Goal: Task Accomplishment & Management: Use online tool/utility

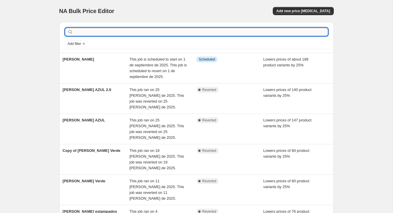
click at [174, 32] on input "text" at bounding box center [201, 32] width 254 height 8
type input "TODA"
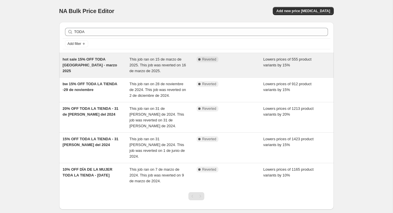
click at [122, 60] on div "hot sale 15% OFF TODA [GEOGRAPHIC_DATA] - marzo 2025" at bounding box center [96, 64] width 67 height 17
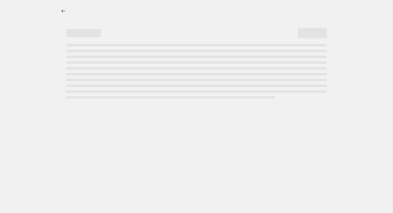
select select "percentage"
select select "not_equal"
select select "product_status"
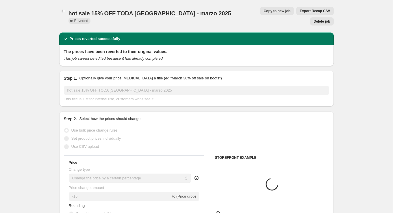
select select "tag"
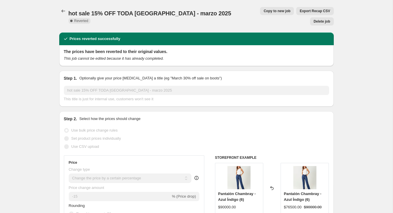
click at [264, 10] on span "Copy to new job" at bounding box center [277, 11] width 27 height 5
select select "percentage"
select select "tag"
select select "not_equal"
select select "tag"
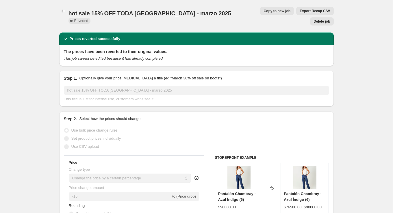
select select "not_equal"
select select "product_status"
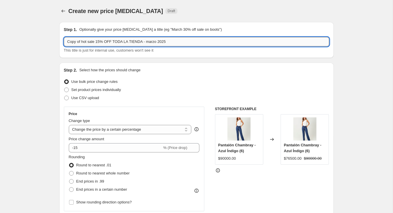
click at [151, 38] on input "Copy of hot sale 15% OFF TODA LA TIENDA - marzo 2025" at bounding box center [196, 41] width 265 height 9
type input "15% OFF - Madrugón"
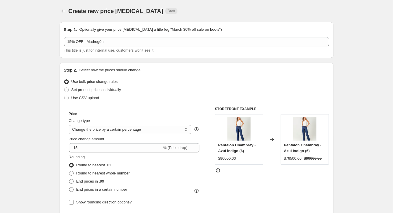
click at [213, 85] on div "Use bulk price change rules" at bounding box center [196, 82] width 265 height 8
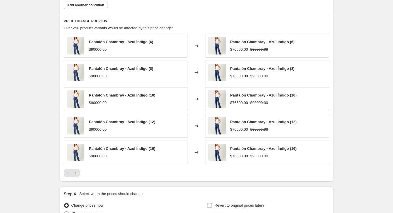
scroll to position [454, 0]
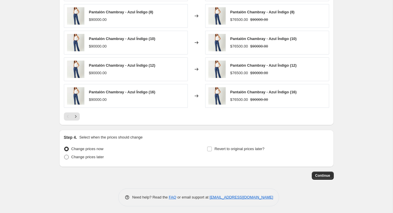
click at [94, 154] on span "Change prices later" at bounding box center [87, 156] width 33 height 4
click at [64, 154] on input "Change prices later" at bounding box center [64, 154] width 0 height 0
radio input "true"
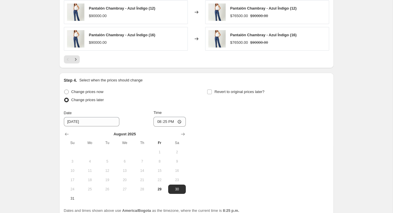
scroll to position [547, 0]
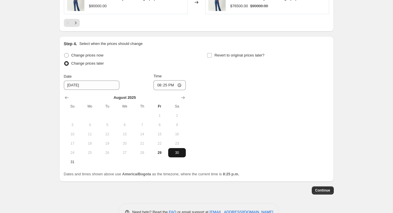
click at [176, 150] on span "30" at bounding box center [177, 152] width 13 height 5
click at [170, 80] on input "20:25" at bounding box center [170, 85] width 32 height 10
click at [179, 82] on input "20:25" at bounding box center [170, 85] width 32 height 10
type input "00:00"
click at [224, 93] on div "Change prices now Change prices later Date [DATE] Time 00:00 [DATE] Su Mo Tu We…" at bounding box center [196, 108] width 265 height 115
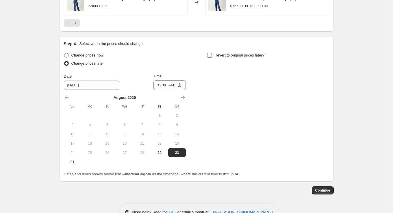
click at [214, 53] on label "Revert to original prices later?" at bounding box center [236, 55] width 58 height 8
click at [212, 53] on input "Revert to original prices later?" at bounding box center [209, 55] width 5 height 5
checkbox input "true"
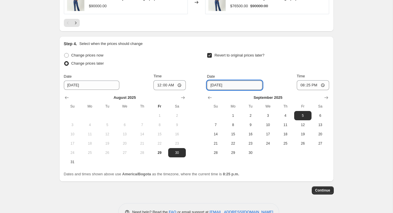
click at [240, 82] on input "[DATE]" at bounding box center [235, 84] width 56 height 9
click at [213, 83] on input "[DATE]" at bounding box center [235, 84] width 56 height 9
click at [209, 97] on icon "Show previous month, August 2025" at bounding box center [210, 98] width 6 height 6
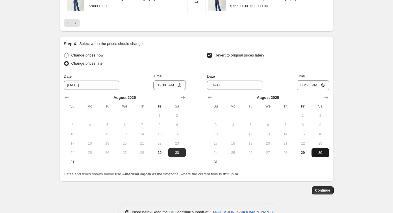
click at [316, 151] on span "30" at bounding box center [320, 152] width 13 height 5
type input "[DATE]"
click at [309, 81] on input "20:25" at bounding box center [313, 85] width 32 height 10
click at [304, 83] on input "20:25" at bounding box center [313, 85] width 32 height 10
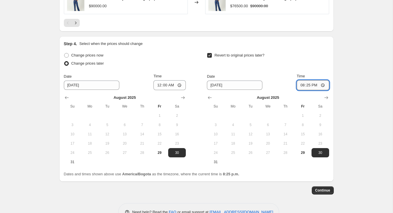
click at [304, 83] on input "20:25" at bounding box center [313, 85] width 32 height 10
click at [323, 83] on input "20:25" at bounding box center [313, 85] width 32 height 10
type input "12:00"
click at [306, 64] on div "Revert to original prices later?" at bounding box center [268, 59] width 122 height 17
click at [323, 190] on button "Continue" at bounding box center [323, 190] width 22 height 8
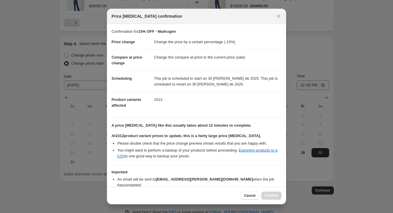
scroll to position [25, 0]
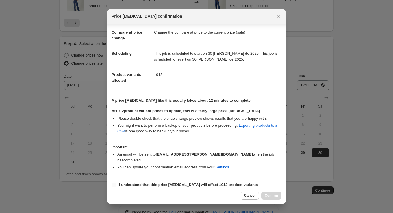
click at [182, 181] on label "I understand that this price [MEDICAL_DATA] will affect 1012 product variants" at bounding box center [185, 184] width 147 height 8
click at [117, 182] on input "I understand that this price [MEDICAL_DATA] will affect 1012 product variants" at bounding box center [114, 184] width 5 height 5
checkbox input "true"
click at [270, 193] on button "Confirm" at bounding box center [271, 195] width 20 height 8
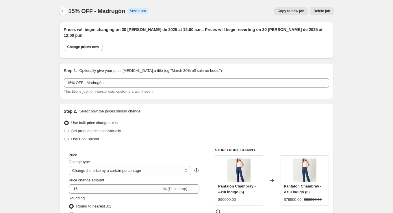
click at [61, 12] on icon "Price change jobs" at bounding box center [63, 11] width 6 height 6
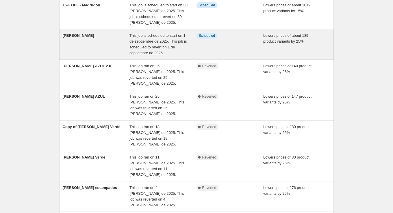
scroll to position [141, 0]
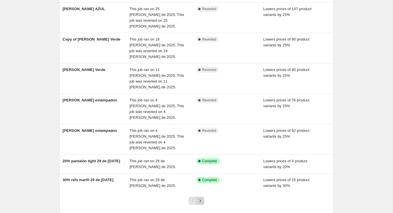
click at [200, 198] on icon "Next" at bounding box center [201, 201] width 6 height 6
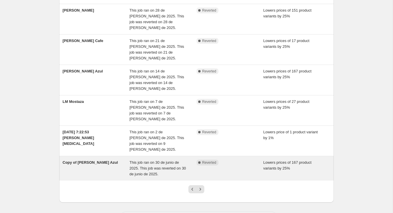
scroll to position [0, 0]
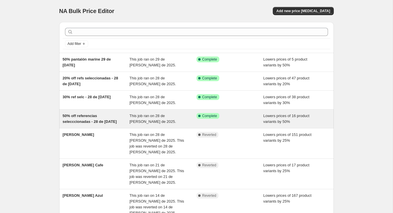
click at [185, 115] on div "This job ran on 28 de [PERSON_NAME] de 2025." at bounding box center [163, 119] width 67 height 12
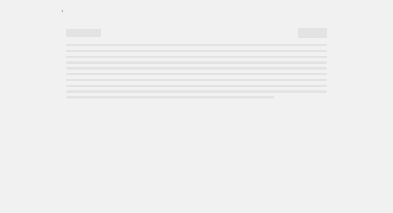
select select "percentage"
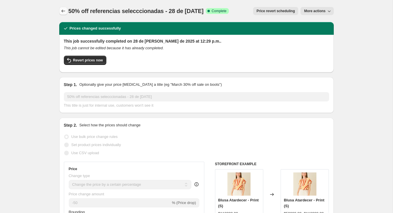
click at [62, 10] on icon "Price change jobs" at bounding box center [63, 11] width 6 height 6
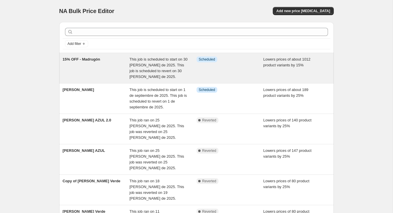
click at [147, 66] on span "This job is scheduled to start on 30 [PERSON_NAME] de 2025. This job is schedul…" at bounding box center [159, 68] width 58 height 22
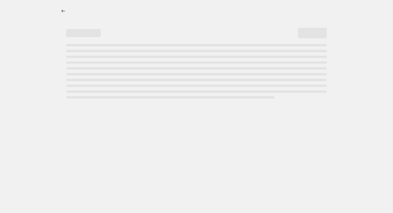
select select "percentage"
select select "tag"
select select "not_equal"
select select "tag"
select select "not_equal"
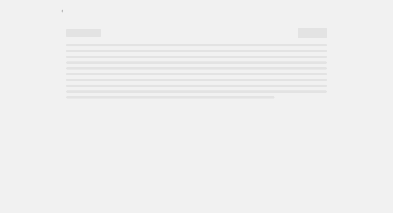
select select "product_status"
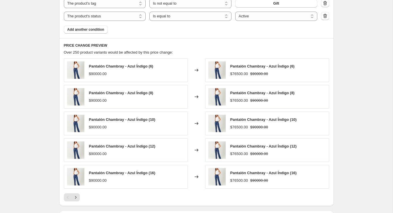
scroll to position [305, 0]
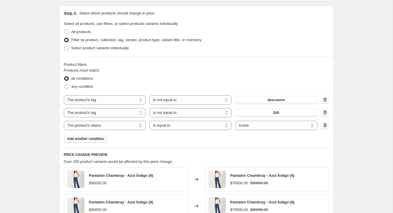
click at [95, 136] on span "Add another condition" at bounding box center [85, 138] width 37 height 5
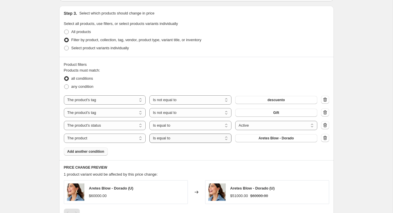
click at [156, 133] on select "Is equal to Is not equal to" at bounding box center [191, 137] width 82 height 9
select select "not_equal"
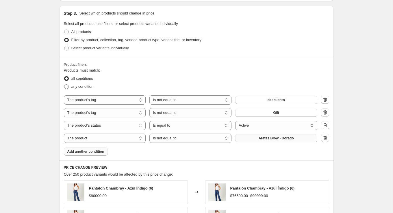
click at [254, 134] on button "Aretes Blow - Dorado" at bounding box center [276, 138] width 82 height 8
click at [252, 108] on button "Gift" at bounding box center [276, 112] width 82 height 8
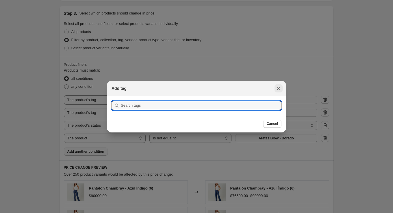
click at [278, 87] on icon "Close" at bounding box center [278, 87] width 3 height 3
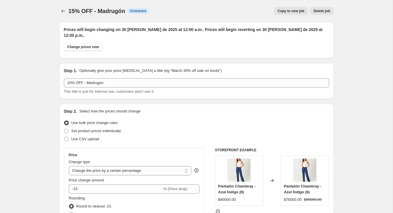
scroll to position [305, 0]
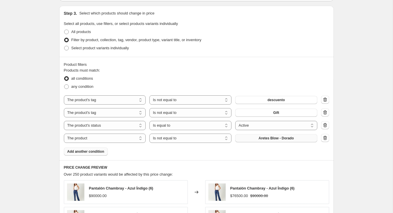
click at [265, 136] on span "Aretes Blow - Dorado" at bounding box center [276, 138] width 35 height 5
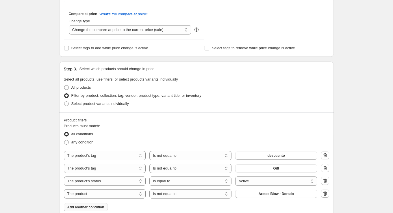
scroll to position [297, 0]
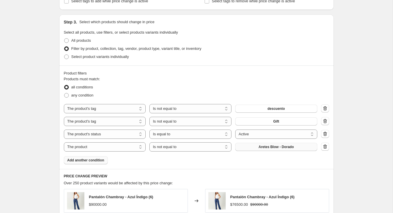
click at [255, 143] on button "Aretes Blow - Dorado" at bounding box center [276, 147] width 82 height 8
click at [323, 143] on icon "button" at bounding box center [325, 146] width 6 height 6
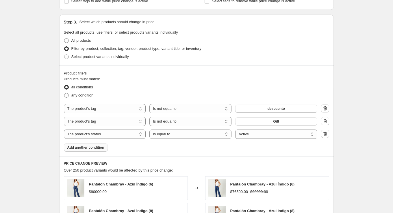
click at [88, 143] on button "Add another condition" at bounding box center [86, 147] width 44 height 8
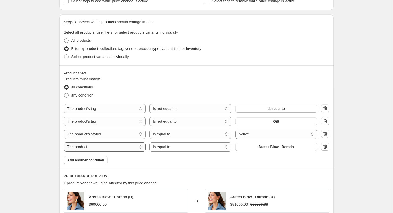
click at [120, 142] on select "The product The product's collection The product's tag The product's vendor The…" at bounding box center [105, 146] width 82 height 9
select select "tag"
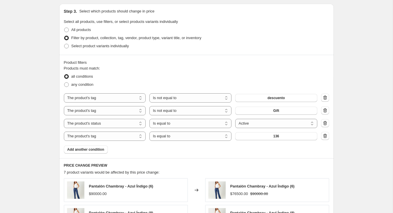
scroll to position [309, 0]
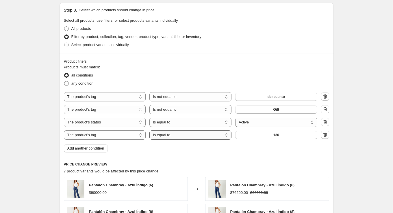
click at [214, 130] on select "Is equal to Is not equal to" at bounding box center [191, 134] width 82 height 9
click at [323, 132] on icon "button" at bounding box center [325, 135] width 6 height 6
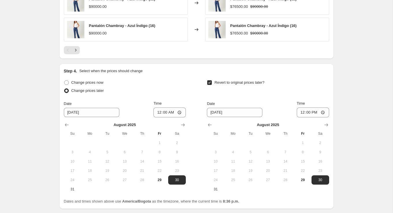
scroll to position [484, 0]
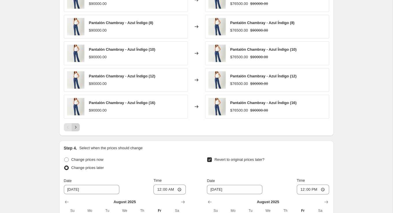
click at [75, 124] on icon "Next" at bounding box center [76, 127] width 6 height 6
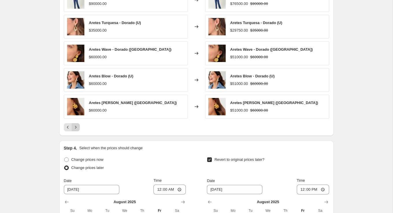
click at [75, 124] on icon "Next" at bounding box center [76, 127] width 6 height 6
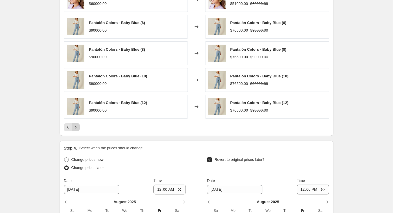
click at [75, 124] on icon "Next" at bounding box center [76, 127] width 6 height 6
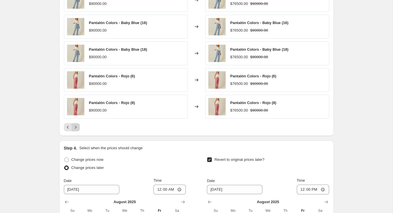
click at [75, 124] on icon "Next" at bounding box center [76, 127] width 6 height 6
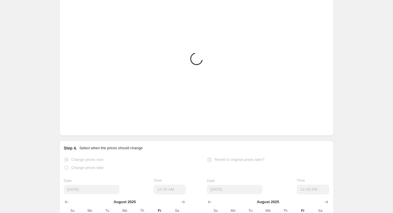
click at [75, 124] on icon "Next" at bounding box center [76, 127] width 6 height 6
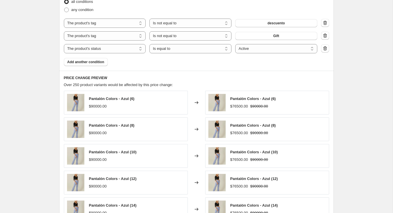
scroll to position [486, 0]
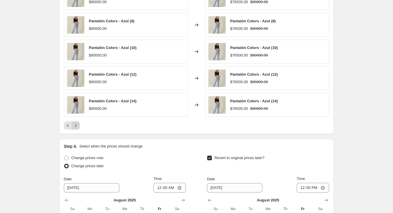
click at [76, 122] on icon "Next" at bounding box center [76, 125] width 6 height 6
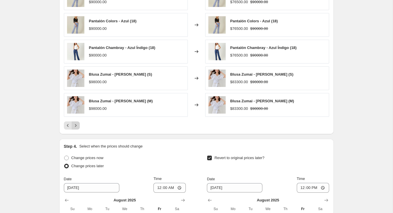
click at [76, 122] on icon "Next" at bounding box center [76, 125] width 6 height 6
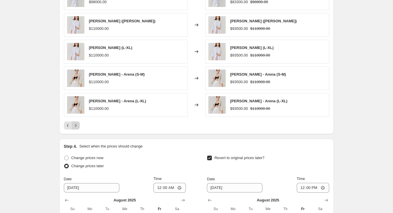
click at [76, 122] on icon "Next" at bounding box center [76, 125] width 6 height 6
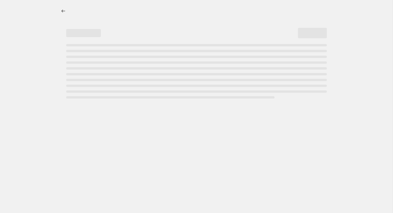
select select "percentage"
select select "not_equal"
